Goal: Transaction & Acquisition: Obtain resource

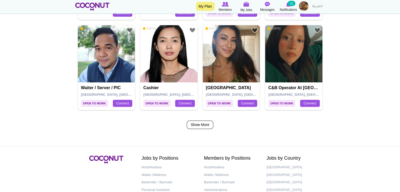
scroll to position [907, 0]
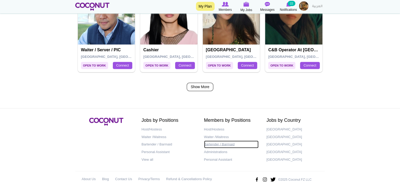
click at [220, 142] on link "Bartender / Barmaid" at bounding box center [231, 145] width 55 height 8
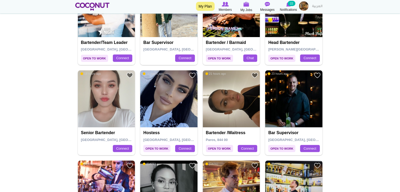
scroll to position [283, 0]
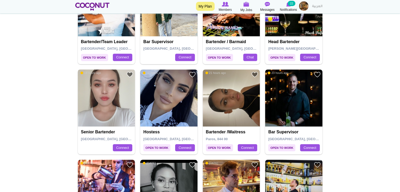
click at [113, 88] on img at bounding box center [106, 97] width 57 height 57
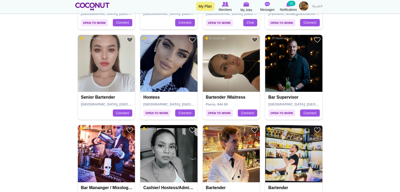
scroll to position [328, 0]
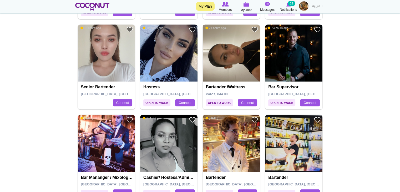
click at [225, 61] on img at bounding box center [231, 52] width 57 height 57
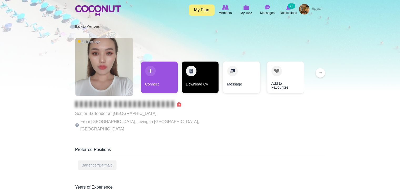
click at [199, 71] on link "Download CV" at bounding box center [200, 78] width 37 height 32
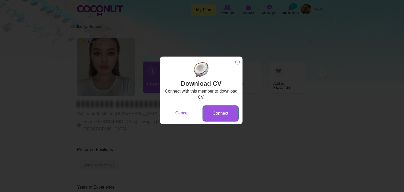
click at [221, 110] on link "Connect" at bounding box center [221, 114] width 36 height 16
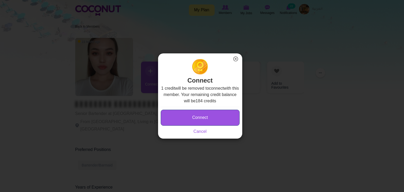
click at [212, 115] on button "Connect" at bounding box center [200, 118] width 79 height 16
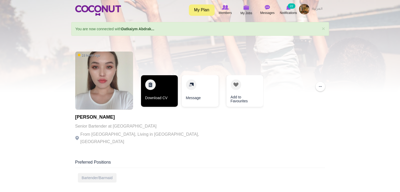
click at [157, 85] on link "Download CV" at bounding box center [159, 91] width 37 height 32
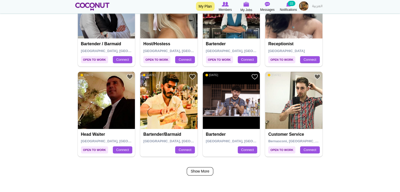
scroll to position [826, 0]
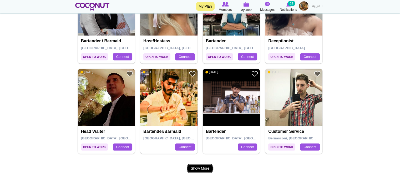
click at [207, 169] on link "Show More" at bounding box center [200, 168] width 27 height 8
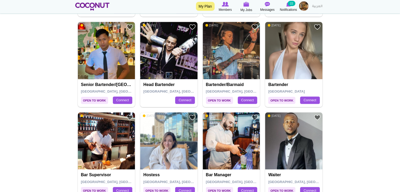
scroll to position [240, 0]
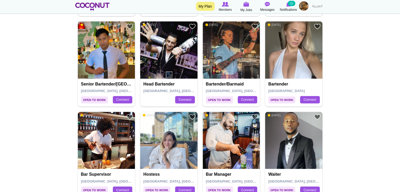
click at [126, 69] on img at bounding box center [106, 49] width 57 height 57
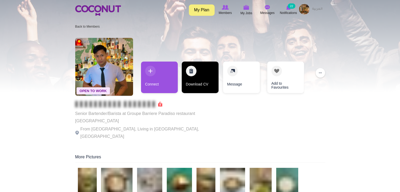
click at [194, 76] on link "Download CV" at bounding box center [200, 78] width 37 height 32
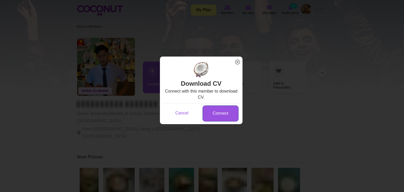
click at [217, 113] on link "Connect" at bounding box center [221, 114] width 36 height 16
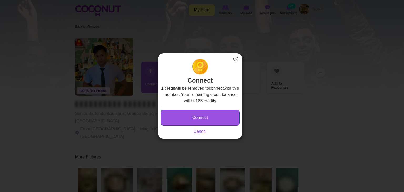
click at [197, 117] on button "Connect" at bounding box center [200, 118] width 79 height 16
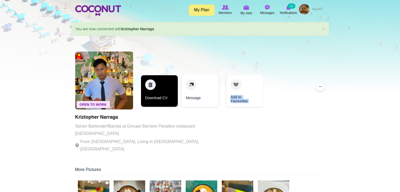
drag, startPoint x: 317, startPoint y: 65, endPoint x: 152, endPoint y: 94, distance: 167.5
click at [152, 94] on div "Open To Work 5 days ago kriztopher Narraga Senior Bartender/Barista at Groupe B…" at bounding box center [200, 102] width 250 height 107
click at [152, 94] on link "Download CV" at bounding box center [159, 91] width 37 height 32
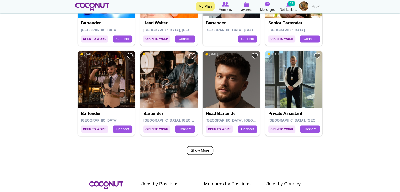
scroll to position [843, 0]
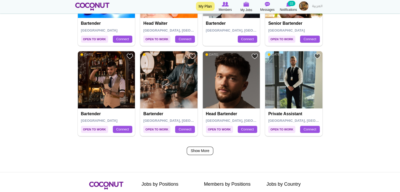
click at [172, 89] on img at bounding box center [168, 79] width 57 height 57
click at [206, 148] on link "Show More" at bounding box center [200, 151] width 27 height 8
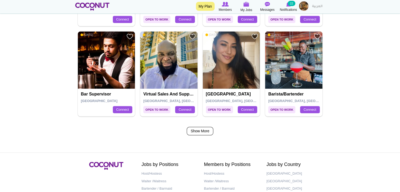
scroll to position [865, 0]
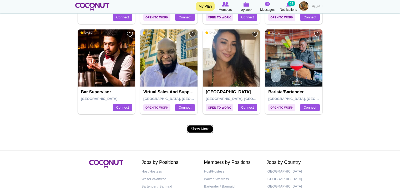
click at [207, 126] on link "Show More" at bounding box center [200, 129] width 27 height 8
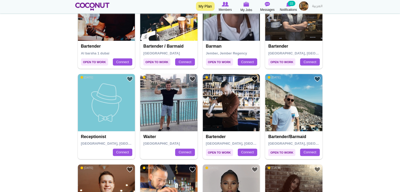
scroll to position [188, 0]
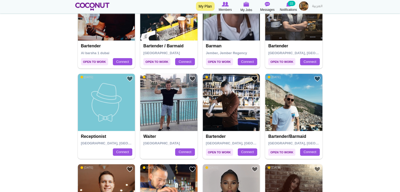
click at [286, 101] on img at bounding box center [293, 102] width 57 height 57
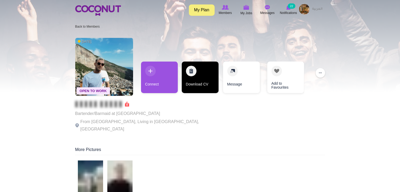
click at [209, 73] on link "Download CV" at bounding box center [200, 78] width 37 height 32
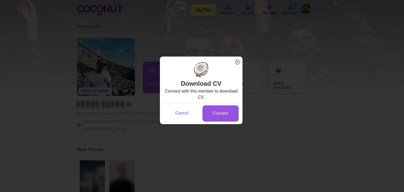
click at [214, 109] on link "Connect" at bounding box center [221, 114] width 36 height 16
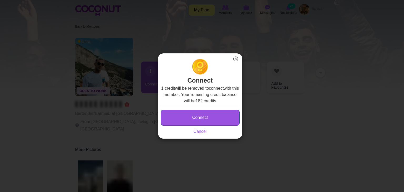
click at [208, 114] on button "Connect" at bounding box center [200, 118] width 79 height 16
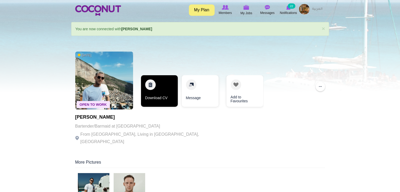
click at [160, 101] on link "Download CV" at bounding box center [159, 91] width 37 height 32
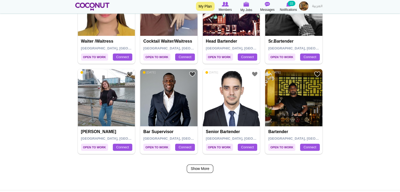
scroll to position [836, 0]
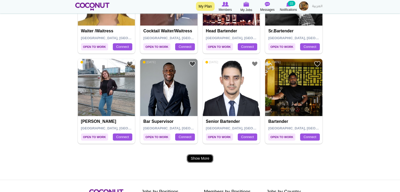
click at [200, 155] on link "Show More" at bounding box center [200, 158] width 27 height 8
